Goal: Task Accomplishment & Management: Manage account settings

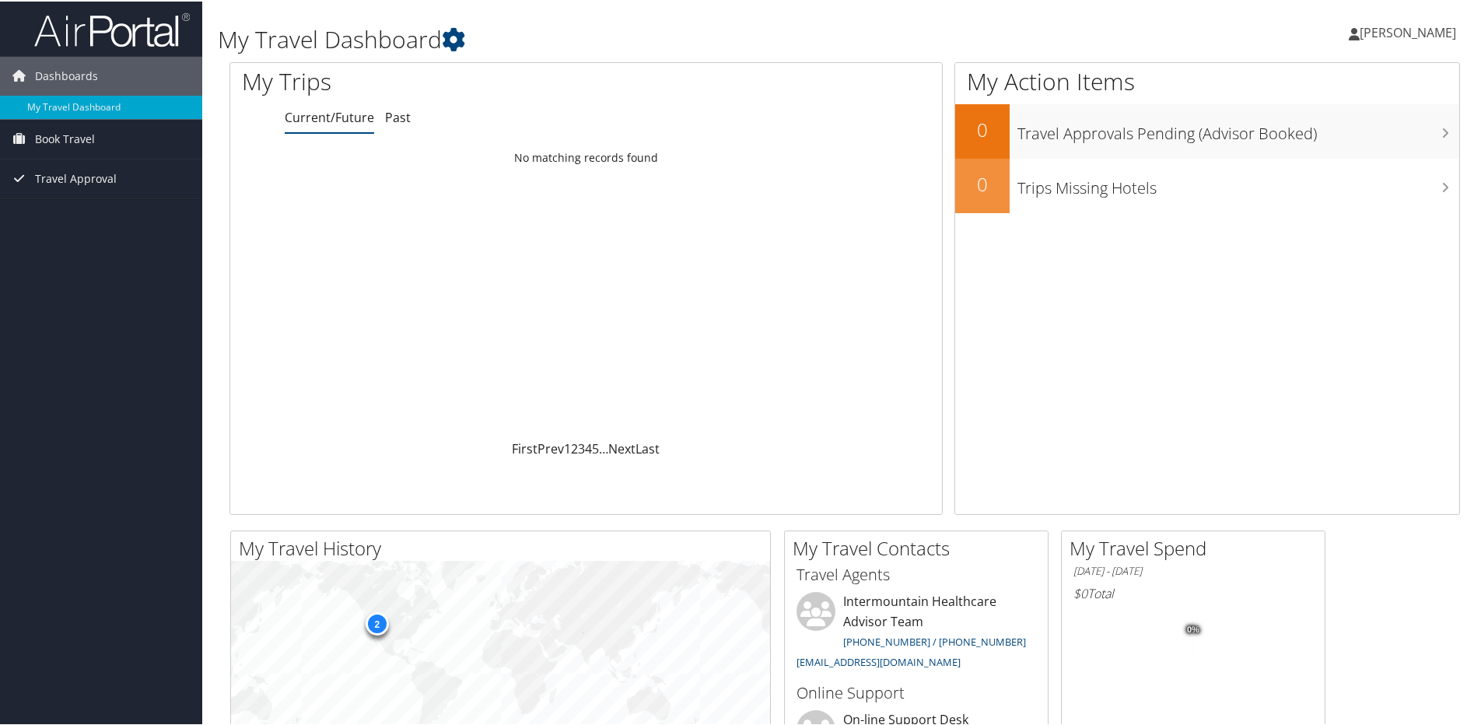
click at [1426, 37] on span "[PERSON_NAME]" at bounding box center [1407, 31] width 96 height 17
click at [1351, 144] on link "View Travel Profile" at bounding box center [1365, 138] width 173 height 26
